Goal: Task Accomplishment & Management: Use online tool/utility

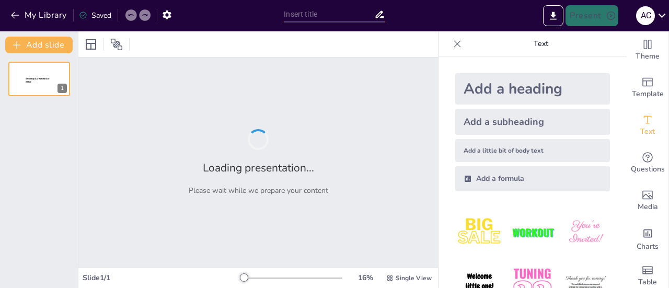
type input "Métodos para Determinar la Configuración Electrónica de los Elementos"
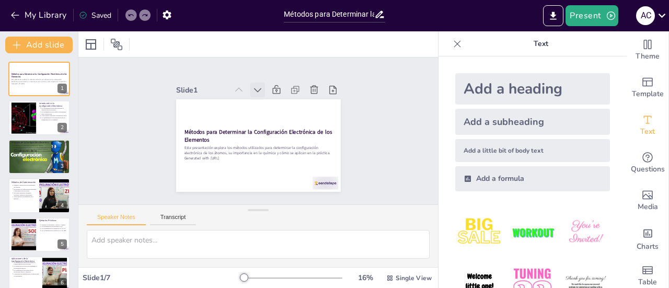
click at [224, 117] on icon at bounding box center [218, 123] width 13 height 13
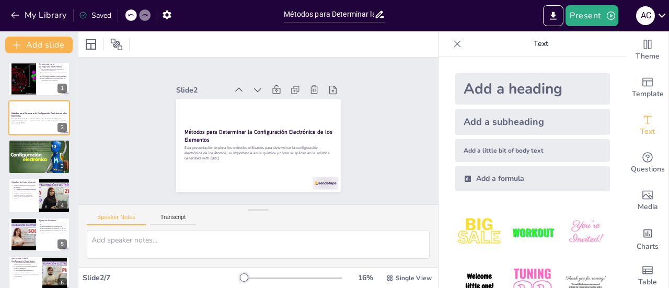
click at [264, 85] on icon at bounding box center [270, 91] width 13 height 13
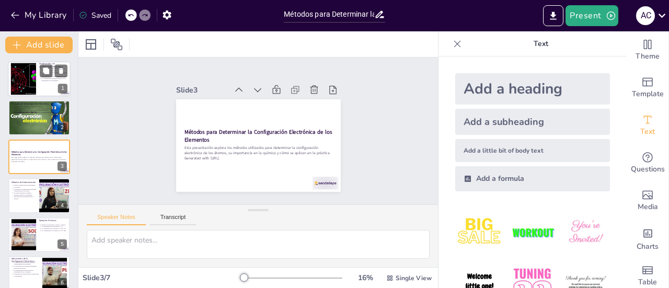
click at [29, 82] on div at bounding box center [23, 79] width 52 height 32
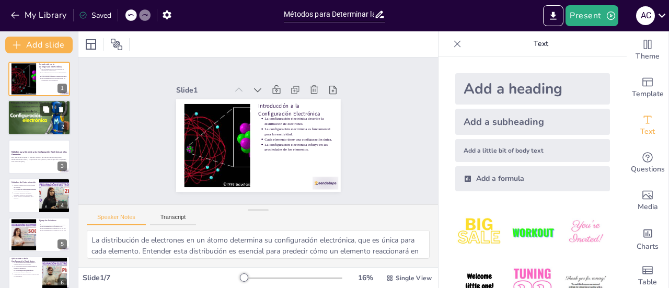
click at [44, 119] on div at bounding box center [39, 118] width 63 height 42
type textarea "El principio de Aufbau es crucial porque establece el orden en que los electron…"
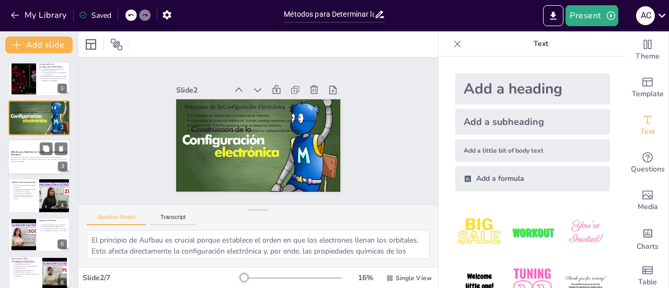
click at [52, 160] on p "Esta presentación explora los métodos utilizados para determinar la configuraci…" at bounding box center [39, 159] width 56 height 4
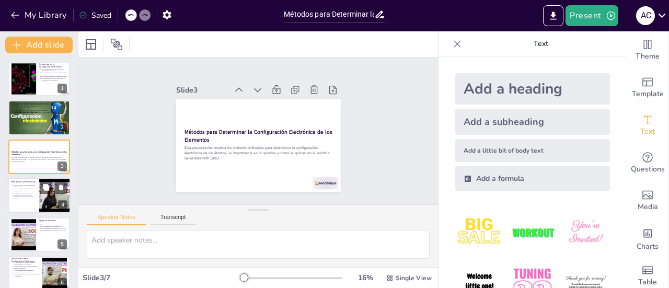
click at [42, 198] on div at bounding box center [54, 196] width 47 height 36
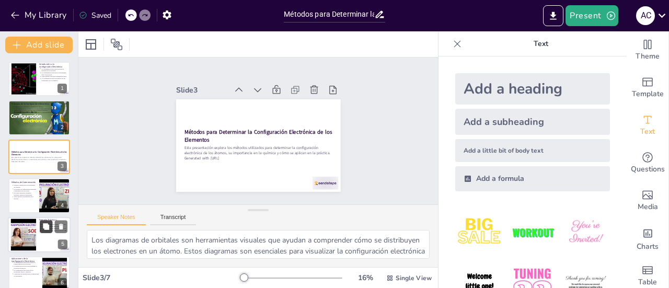
scroll to position [25, 0]
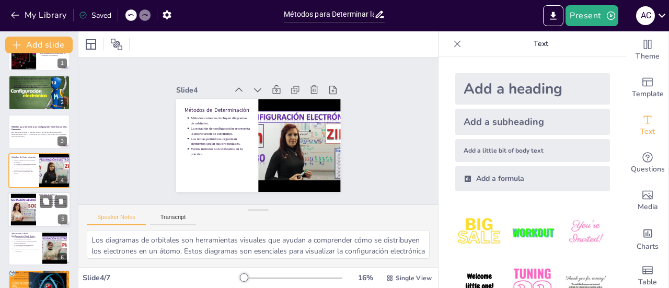
click at [21, 212] on div at bounding box center [23, 209] width 42 height 32
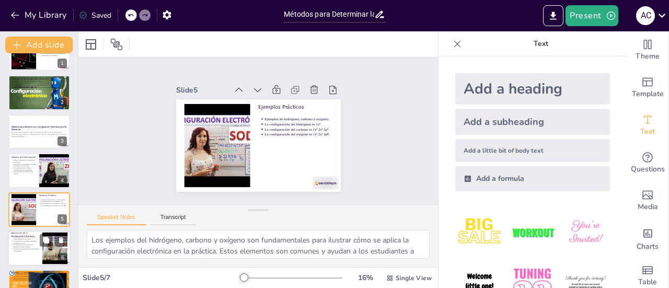
scroll to position [50, 0]
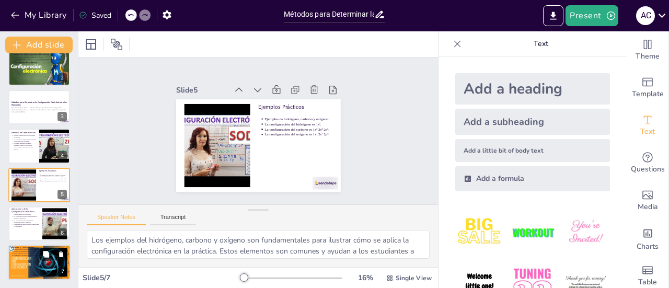
click at [38, 255] on p "Comprender la química es relevante en el mundo natural." at bounding box center [40, 256] width 54 height 2
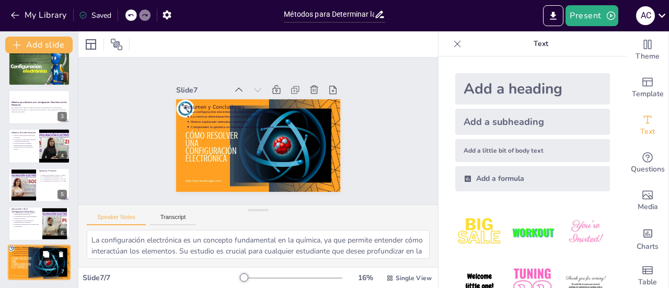
click at [43, 260] on button at bounding box center [46, 254] width 13 height 13
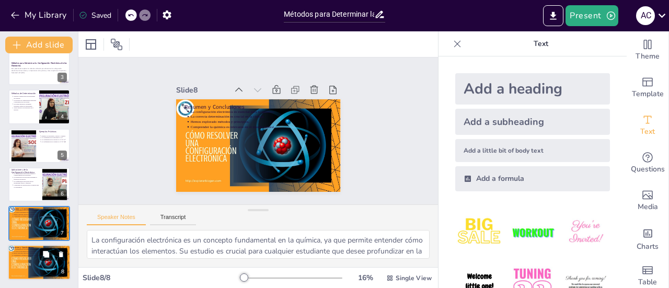
click at [44, 260] on button at bounding box center [46, 254] width 13 height 13
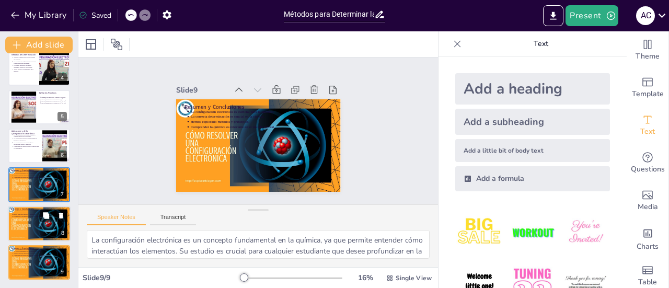
click at [41, 223] on div at bounding box center [39, 224] width 63 height 36
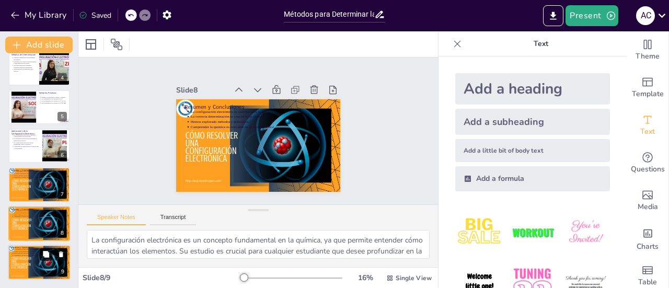
click at [42, 260] on button at bounding box center [46, 254] width 13 height 13
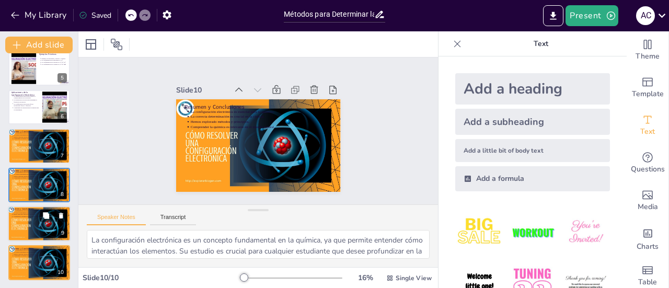
click at [39, 230] on div at bounding box center [39, 224] width 63 height 36
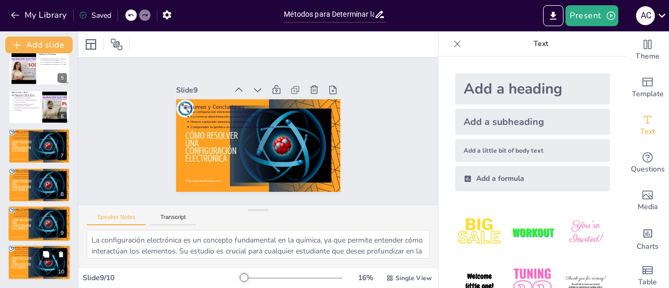
click at [41, 251] on button at bounding box center [46, 254] width 13 height 13
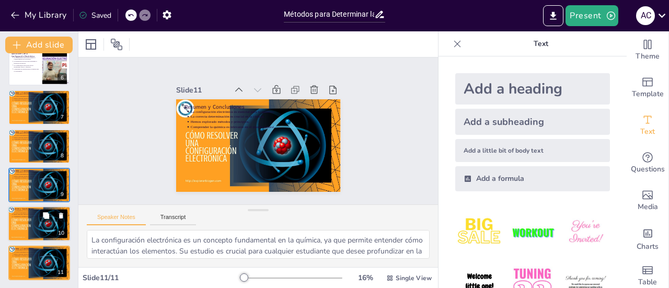
click at [43, 232] on div at bounding box center [39, 225] width 63 height 36
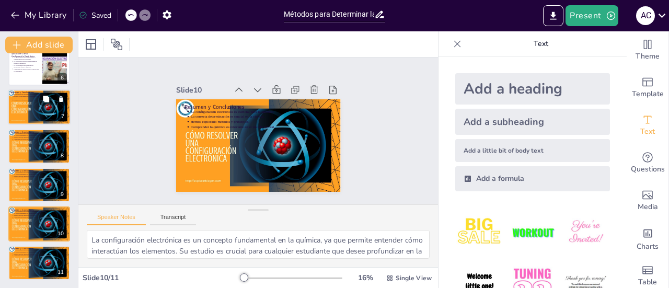
click at [45, 114] on div at bounding box center [39, 108] width 63 height 36
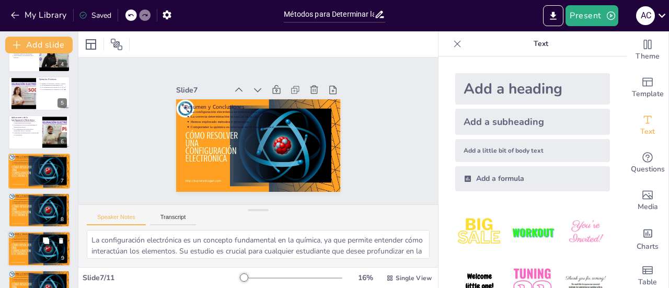
click at [42, 209] on div "Resumen y Conclusiones La configuración electrónica es esencial para la química…" at bounding box center [39, 210] width 62 height 35
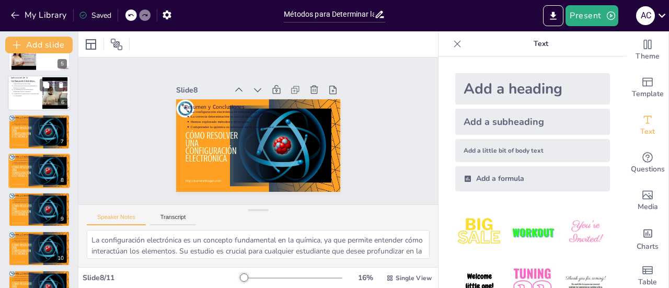
click at [40, 92] on div at bounding box center [39, 93] width 63 height 36
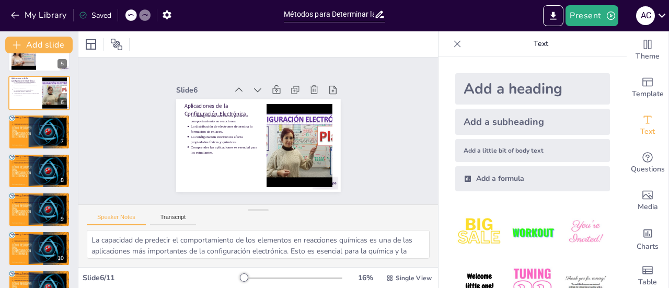
scroll to position [102, 0]
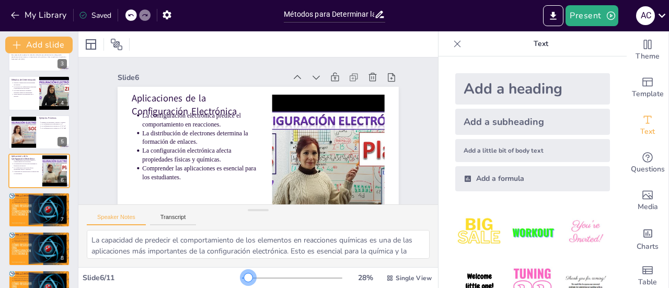
drag, startPoint x: 238, startPoint y: 278, endPoint x: 242, endPoint y: 285, distance: 8.2
click at [242, 285] on div "28 % Single View" at bounding box center [338, 278] width 192 height 17
click at [50, 212] on div at bounding box center [39, 210] width 63 height 36
type textarea "La configuración electrónica es un concepto fundamental en la química, ya que p…"
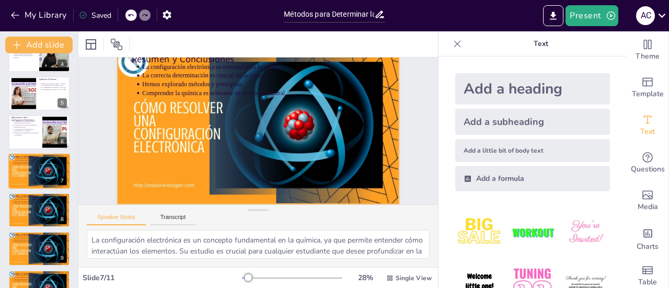
scroll to position [48, 0]
